Goal: Use online tool/utility: Utilize a website feature to perform a specific function

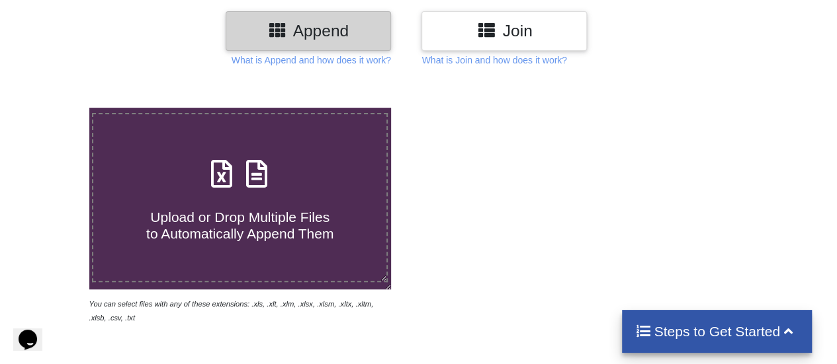
scroll to position [198, 0]
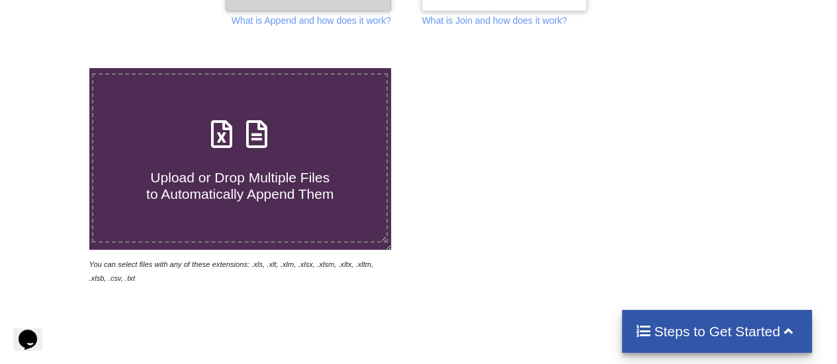
click at [284, 145] on div "Upload or Drop Multiple Files to Automatically Append Them" at bounding box center [239, 158] width 293 height 89
click at [55, 68] on input "Upload or Drop Multiple Files to Automatically Append Them" at bounding box center [55, 68] width 0 height 0
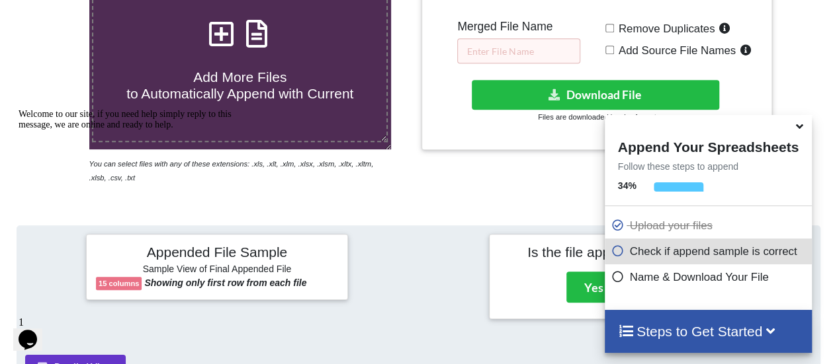
scroll to position [325, 0]
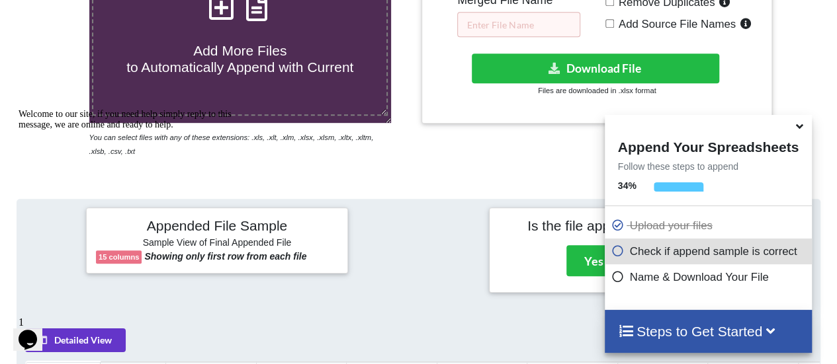
click at [694, 182] on div "Append Your Spreadsheets Follow these steps to append 34 % Upload your files Ch…" at bounding box center [708, 212] width 207 height 195
click at [686, 186] on div at bounding box center [678, 191] width 49 height 17
click at [799, 130] on icon at bounding box center [799, 124] width 14 height 12
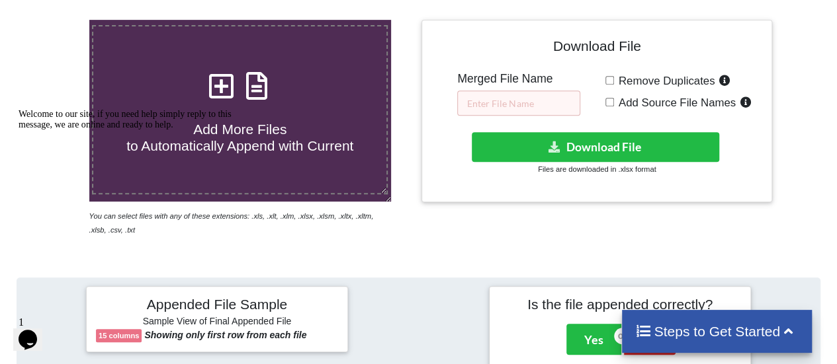
scroll to position [259, 0]
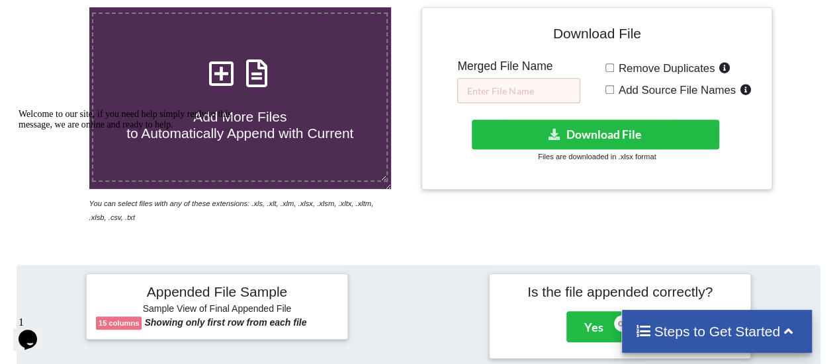
click at [279, 117] on span "Add More Files to Automatically Append with Current" at bounding box center [239, 125] width 227 height 32
click at [55, 7] on input "Add More Files to Automatically Append with Current" at bounding box center [55, 7] width 0 height 0
type input "C:\fakepath\[DATE] RESIN STOCK (6).xlsx"
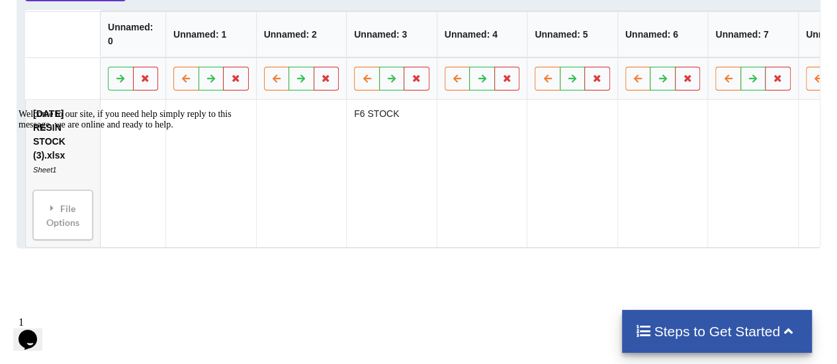
scroll to position [656, 0]
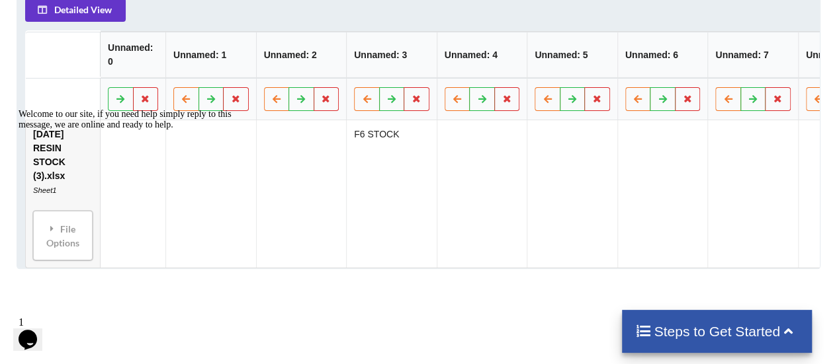
click at [396, 200] on td "F6 STOCK" at bounding box center [392, 194] width 91 height 148
click at [53, 130] on div "Welcome to our site, if you need help simply reply to this message, we are onli…" at bounding box center [138, 119] width 238 height 21
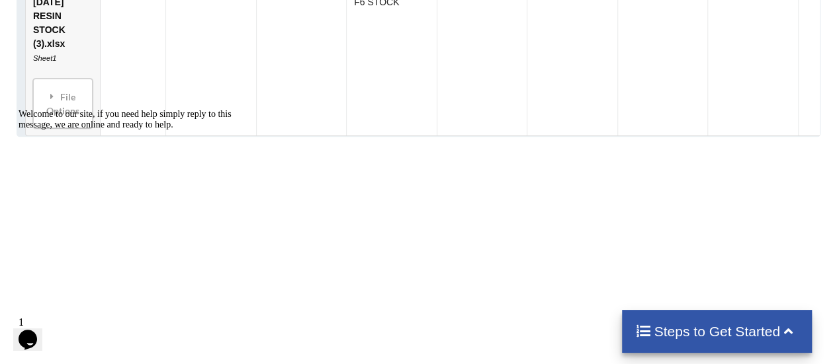
scroll to position [722, 0]
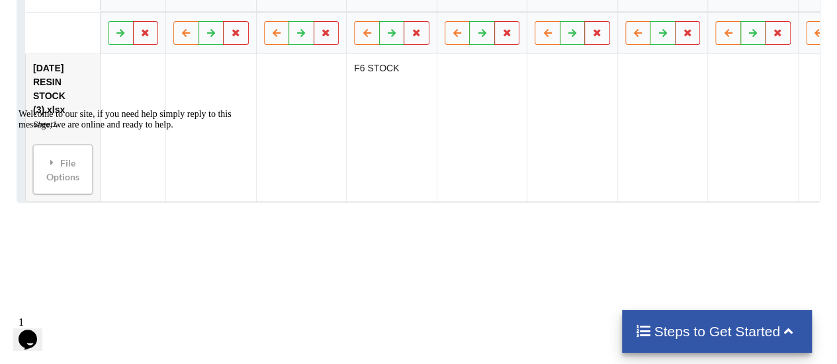
click at [72, 130] on div "Welcome to our site, if you need help simply reply to this message, we are onli…" at bounding box center [138, 119] width 238 height 21
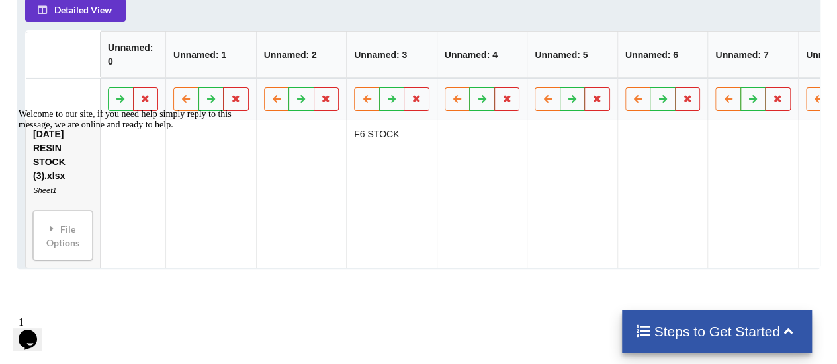
scroll to position [590, 0]
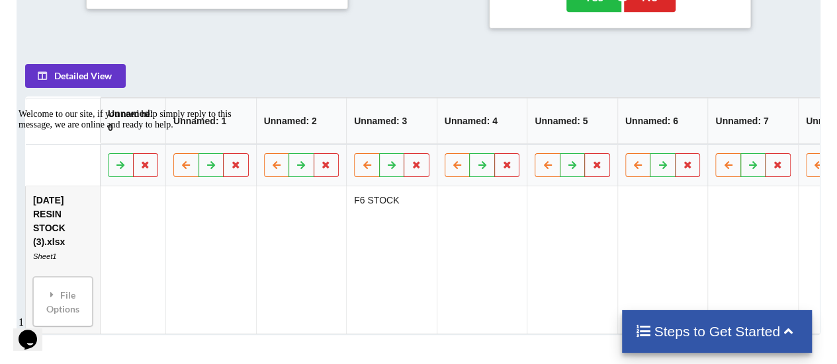
click at [123, 130] on div "Welcome to our site, if you need help simply reply to this message, we are onli…" at bounding box center [138, 119] width 238 height 21
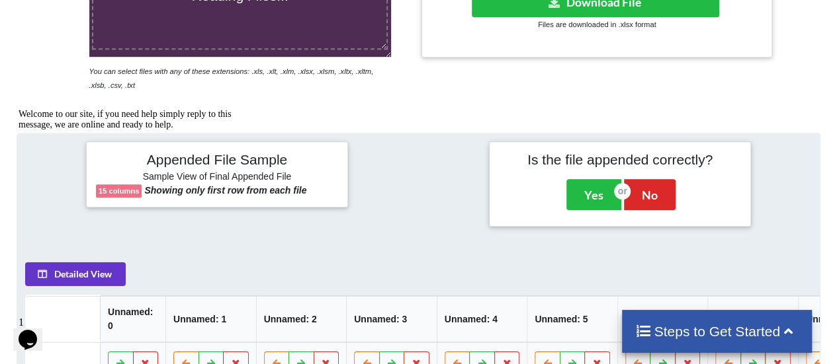
scroll to position [325, 0]
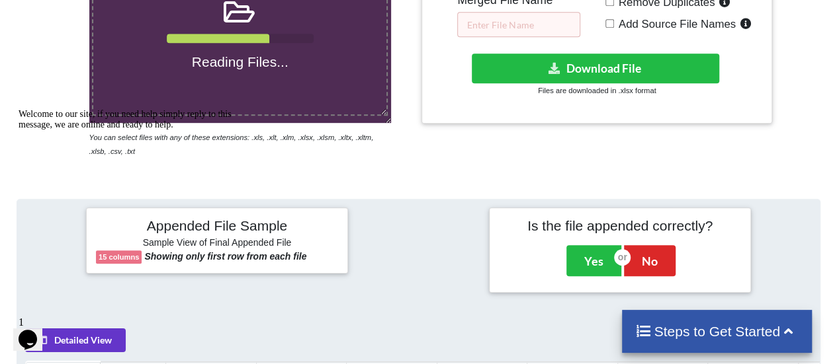
click at [30, 330] on icon "Chat widget" at bounding box center [28, 340] width 19 height 20
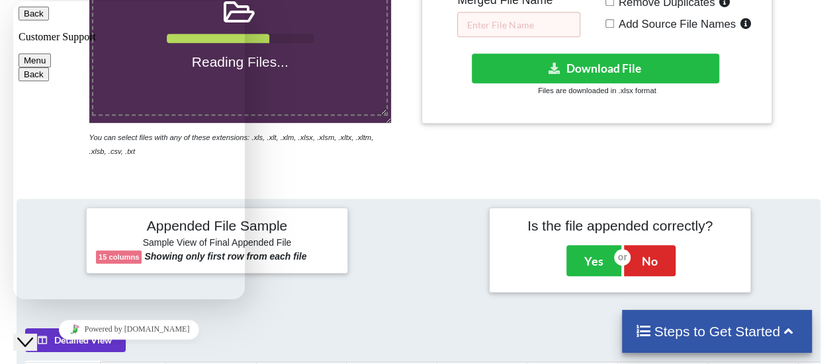
click at [41, 15] on button "Back" at bounding box center [34, 14] width 30 height 14
click at [334, 162] on div "Reading Files... You can select files with any of these extensions: .xls, .xlt,…" at bounding box center [418, 364] width 837 height 902
click at [331, 163] on div "Reading Files... You can select files with any of these extensions: .xls, .xlt,…" at bounding box center [418, 364] width 837 height 902
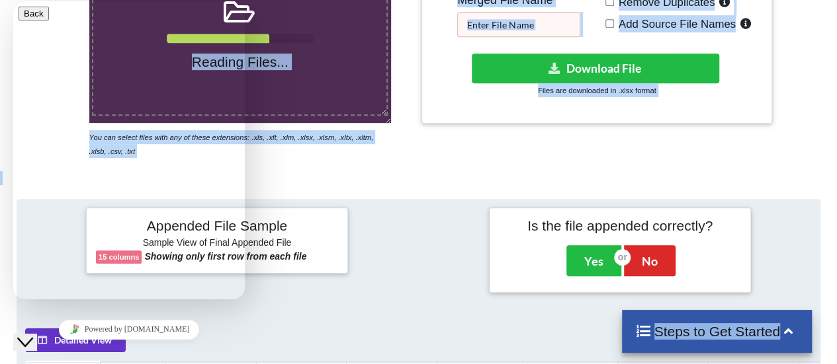
click at [331, 163] on div "Reading Files... You can select files with any of these extensions: .xls, .xlt,…" at bounding box center [418, 364] width 837 height 902
click at [333, 163] on div "Reading Files... You can select files with any of these extensions: .xls, .xlt,…" at bounding box center [418, 364] width 837 height 902
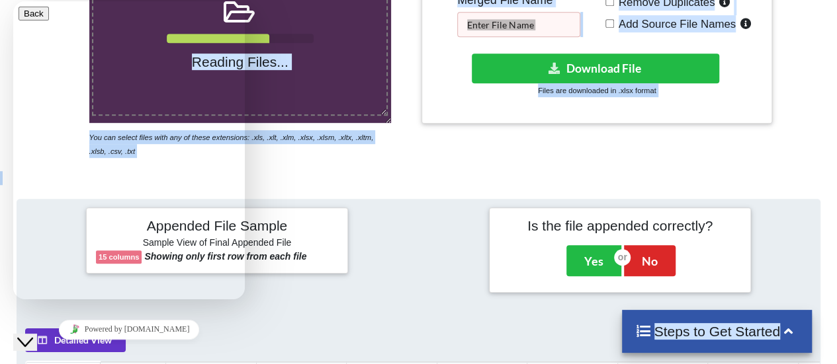
click at [20, 317] on div "Close Chat This icon closes the chat window." at bounding box center [35, 317] width 32 height 0
drag, startPoint x: 19, startPoint y: 347, endPoint x: 20, endPoint y: 339, distance: 8.0
click at [21, 317] on div "Close Chat This icon closes the chat window." at bounding box center [35, 317] width 32 height 0
click at [28, 335] on icon "Close Chat This icon closes the chat window." at bounding box center [25, 343] width 16 height 16
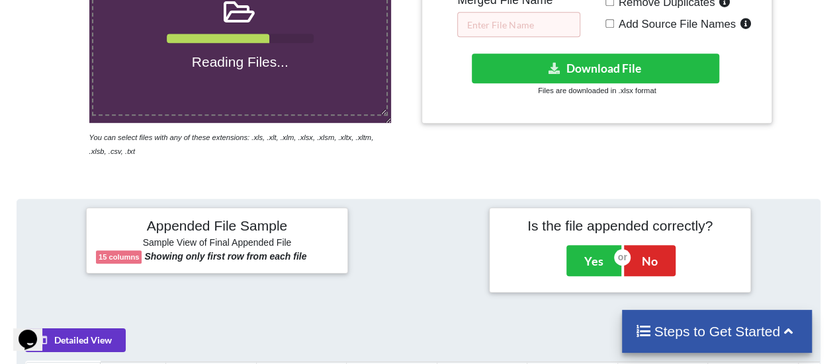
click at [730, 337] on h4 "Steps to Get Started" at bounding box center [716, 331] width 163 height 17
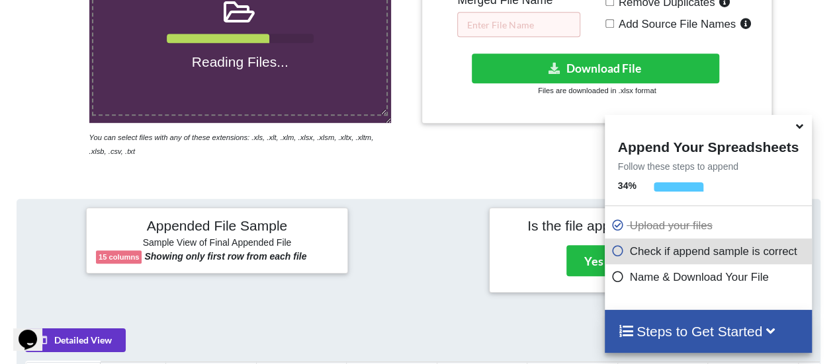
click at [673, 259] on p "Check if append sample is correct" at bounding box center [709, 251] width 197 height 17
click at [612, 251] on icon at bounding box center [617, 248] width 13 height 11
click at [749, 335] on h4 "Steps to Get Started" at bounding box center [708, 331] width 181 height 17
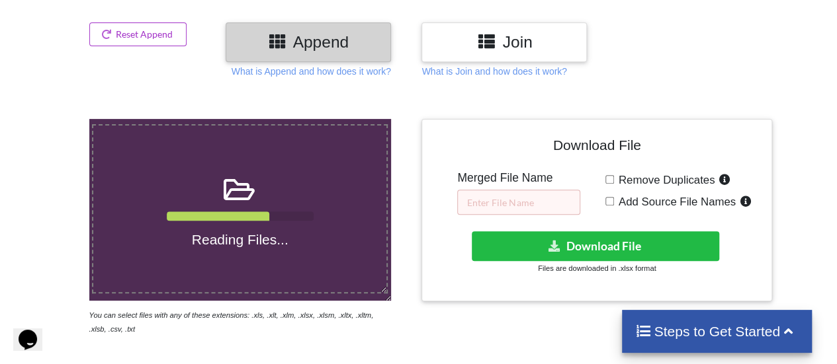
scroll to position [127, 0]
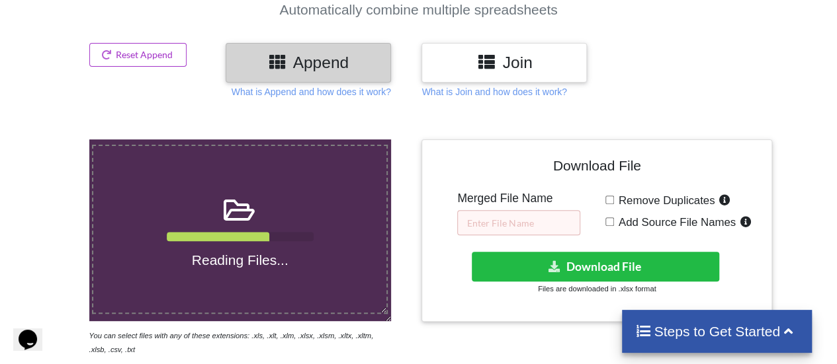
click at [298, 64] on h3 "Append" at bounding box center [308, 62] width 146 height 19
click at [275, 59] on icon at bounding box center [277, 61] width 19 height 17
click at [258, 230] on div "Reading Files..." at bounding box center [239, 229] width 293 height 79
click at [55, 140] on input "Reading Files..." at bounding box center [55, 140] width 0 height 0
click at [523, 224] on input "text" at bounding box center [518, 222] width 123 height 25
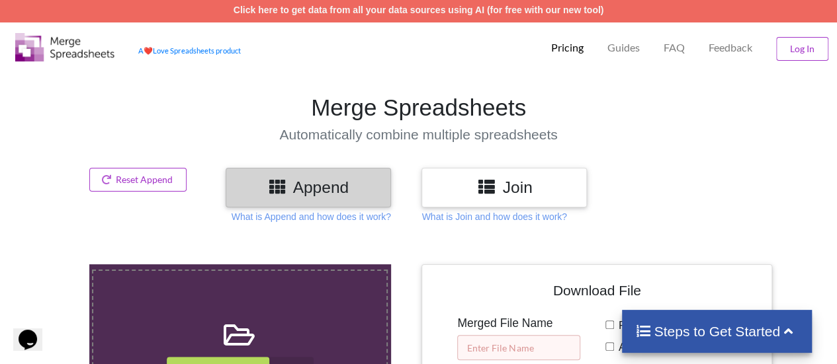
scroll to position [0, 0]
